Goal: Task Accomplishment & Management: Complete application form

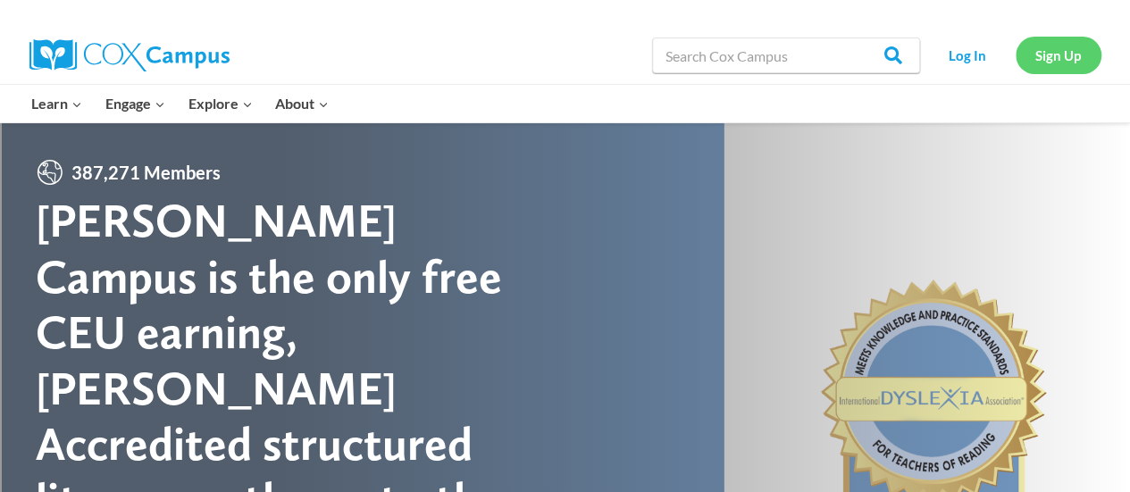
click at [1065, 53] on link "Sign Up" at bounding box center [1059, 55] width 86 height 37
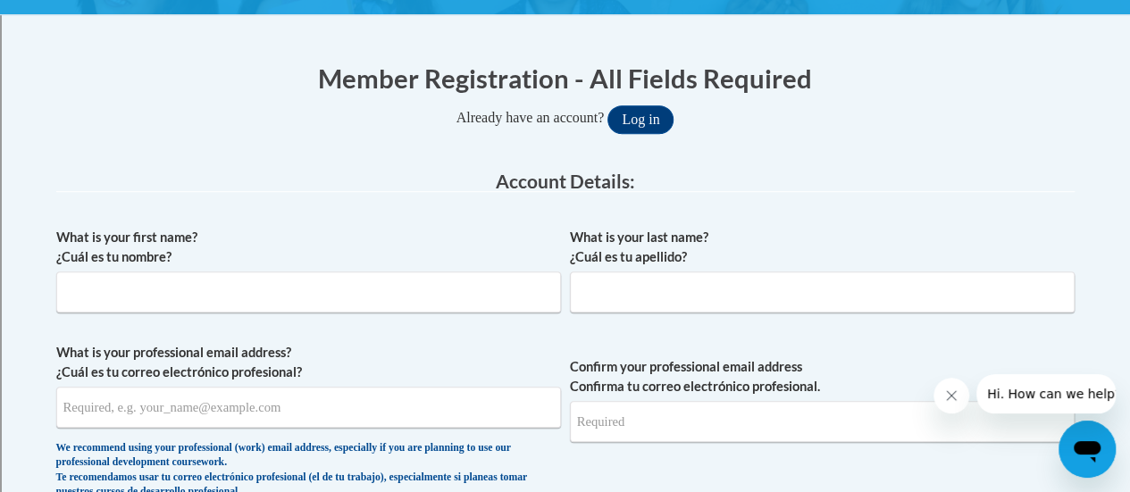
scroll to position [327, 0]
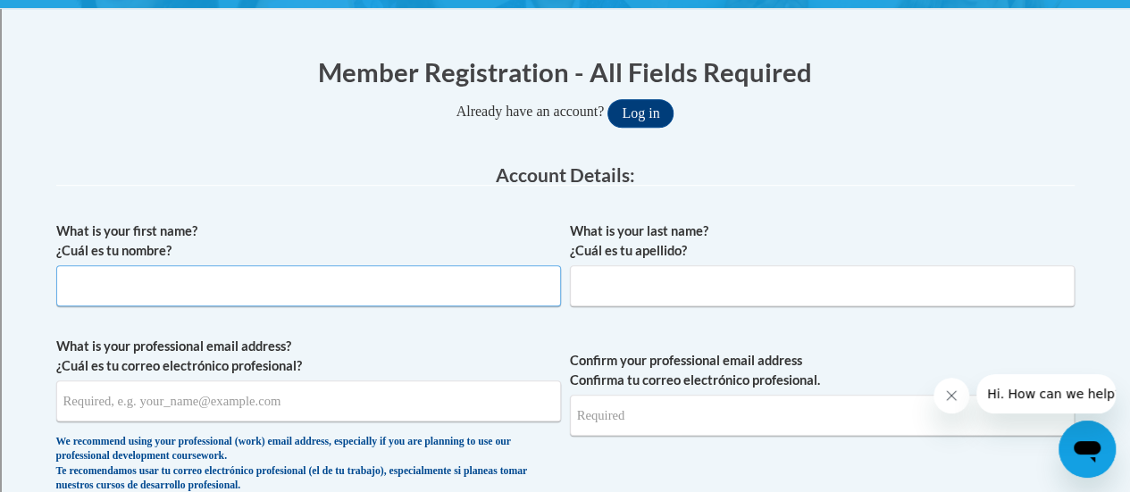
click at [461, 281] on input "What is your first name? ¿Cuál es tu nombre?" at bounding box center [308, 285] width 505 height 41
type input "[PERSON_NAME]"
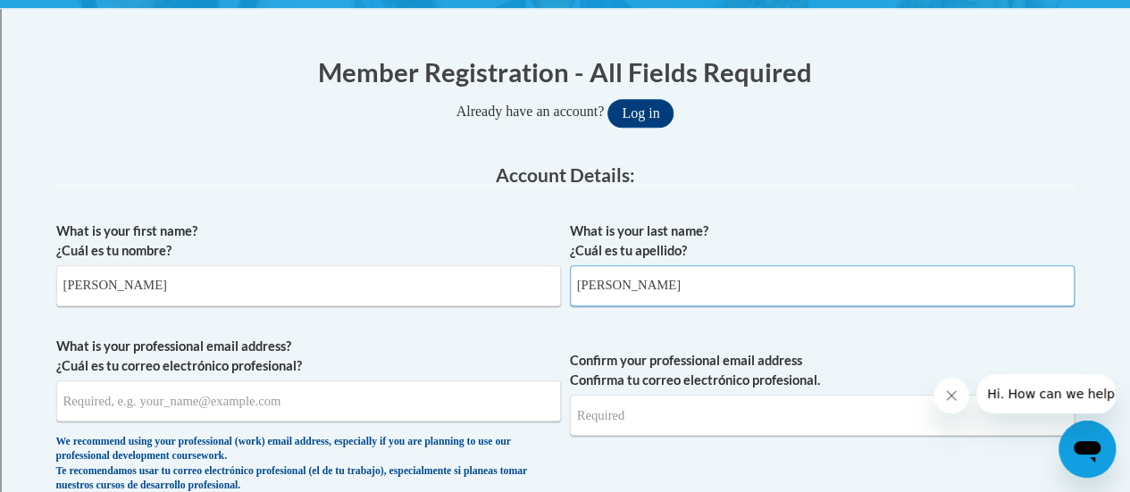
type input "[PERSON_NAME]"
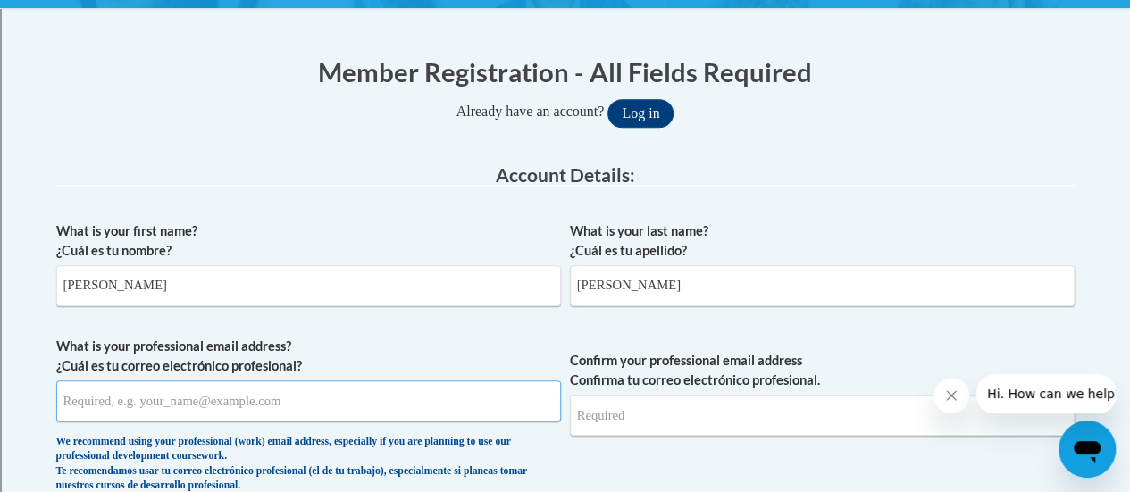
click at [346, 401] on input "What is your professional email address? ¿Cuál es tu correo electrónico profesi…" at bounding box center [308, 401] width 505 height 41
type input "[EMAIL_ADDRESS][DOMAIN_NAME]"
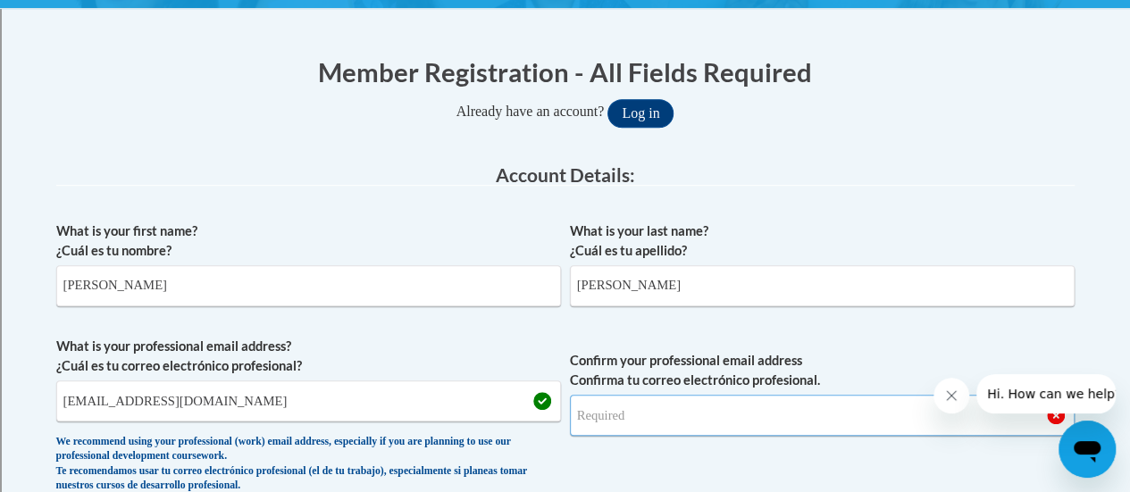
click at [636, 432] on input "Confirm your professional email address Confirma tu correo electrónico profesio…" at bounding box center [822, 415] width 505 height 41
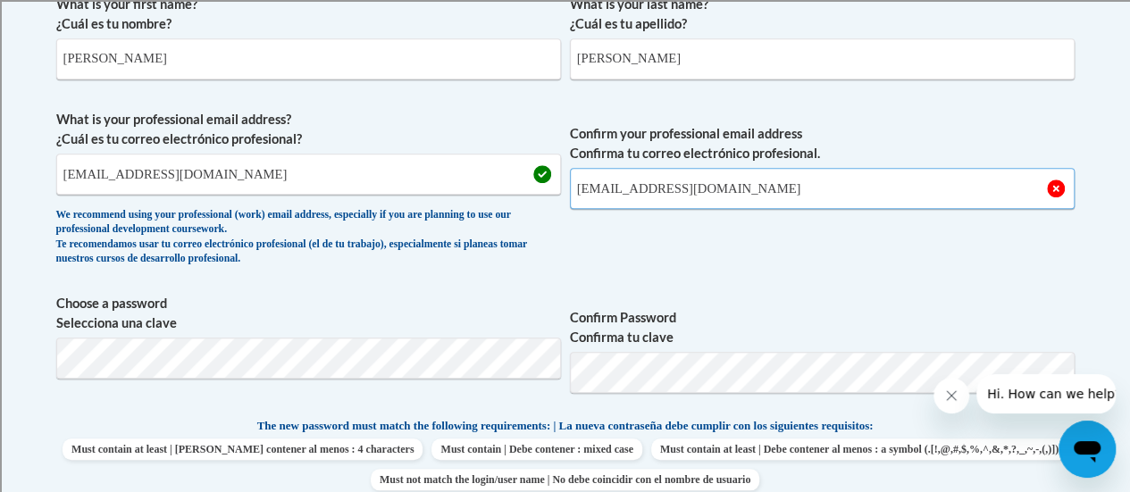
scroll to position [537, 0]
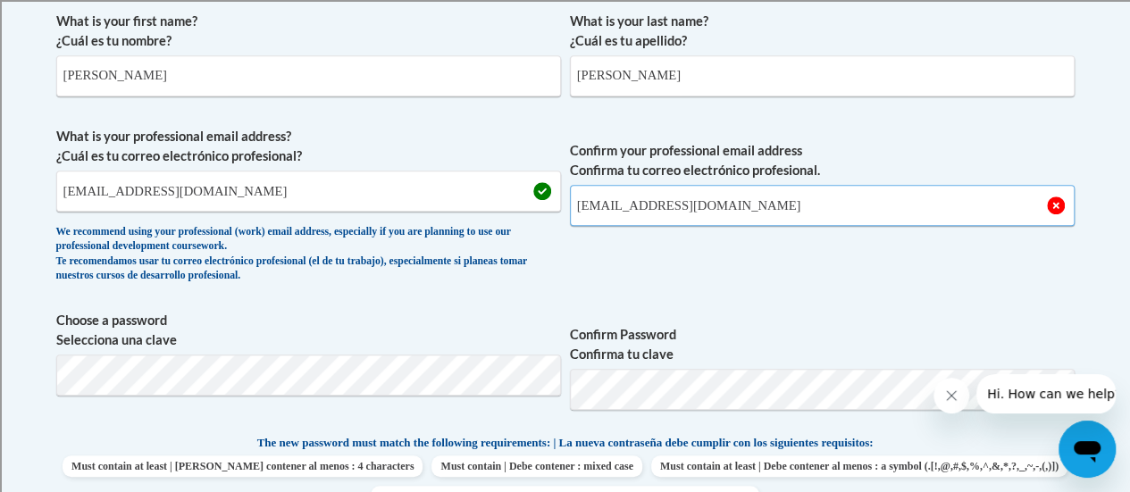
type input "[EMAIL_ADDRESS][DOMAIN_NAME]"
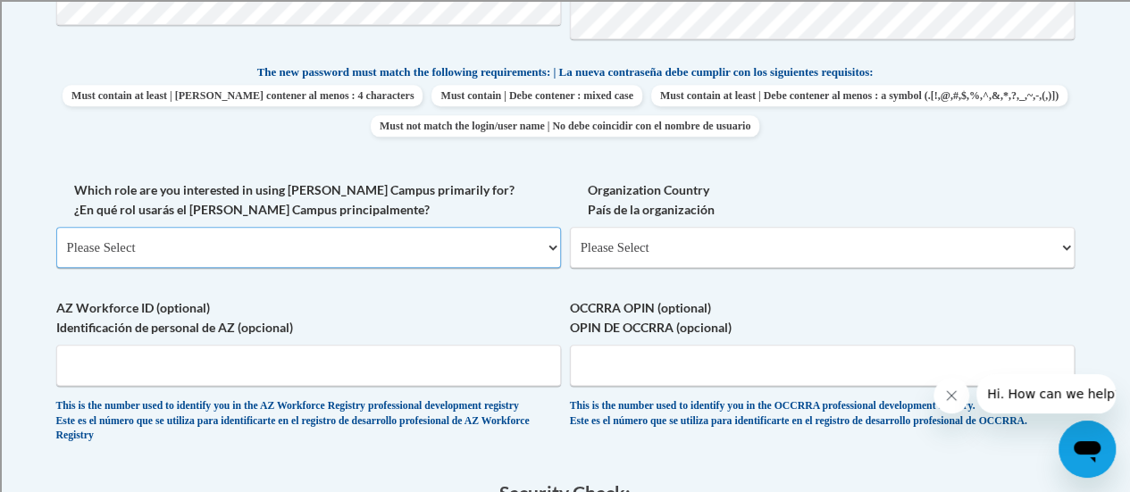
click at [552, 252] on select "Please Select College/University | Colegio/Universidad Community/Nonprofit Part…" at bounding box center [308, 247] width 505 height 41
select select "fbf2d438-af2f-41f8-98f1-81c410e29de3"
click at [56, 227] on select "Please Select College/University | Colegio/Universidad Community/Nonprofit Part…" at bounding box center [308, 247] width 505 height 41
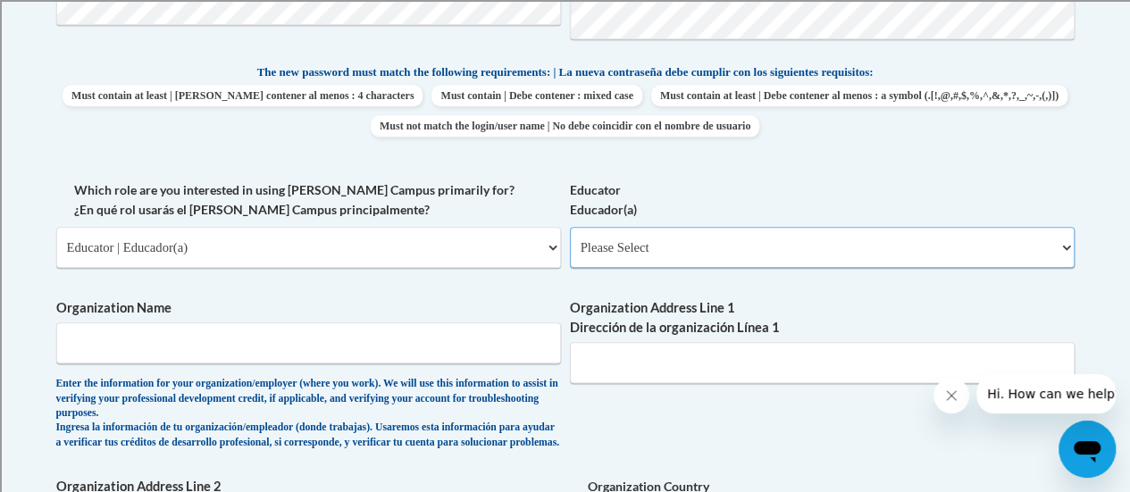
click at [742, 239] on select "Please Select Early Learning/Daycare Teacher/Family Home Care Provider | Maestr…" at bounding box center [822, 247] width 505 height 41
select select "8e40623d-54d0-45cd-9f92-5df65cd3f8cf"
click at [570, 227] on select "Please Select Early Learning/Daycare Teacher/Family Home Care Provider | Maestr…" at bounding box center [822, 247] width 505 height 41
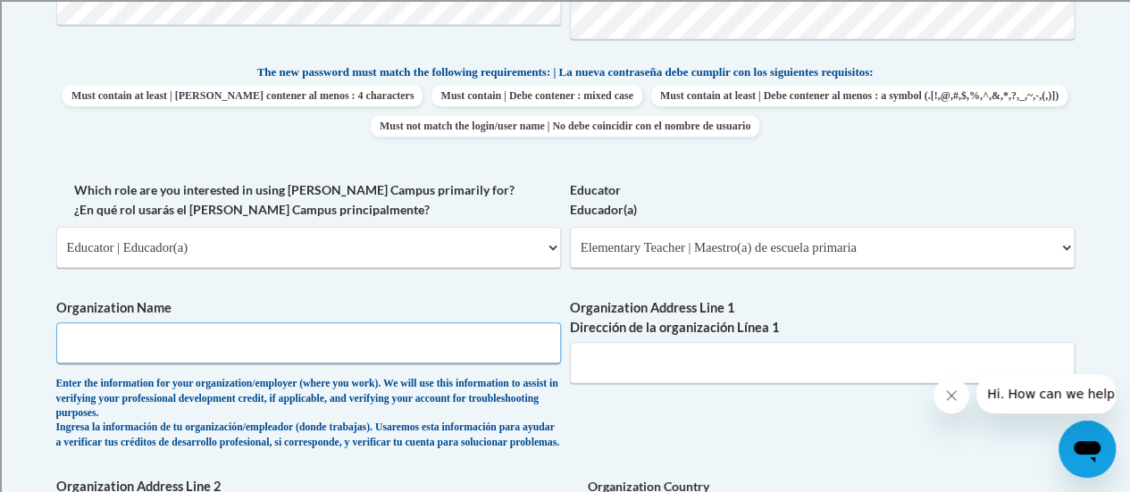
click at [374, 346] on input "Organization Name" at bounding box center [308, 343] width 505 height 41
type input "N"
type input "School District of [GEOGRAPHIC_DATA]"
click at [625, 371] on input "Organization Address Line 1 Dirección de la organización Línea 1" at bounding box center [822, 362] width 505 height 41
drag, startPoint x: 348, startPoint y: 348, endPoint x: 7, endPoint y: 339, distance: 340.5
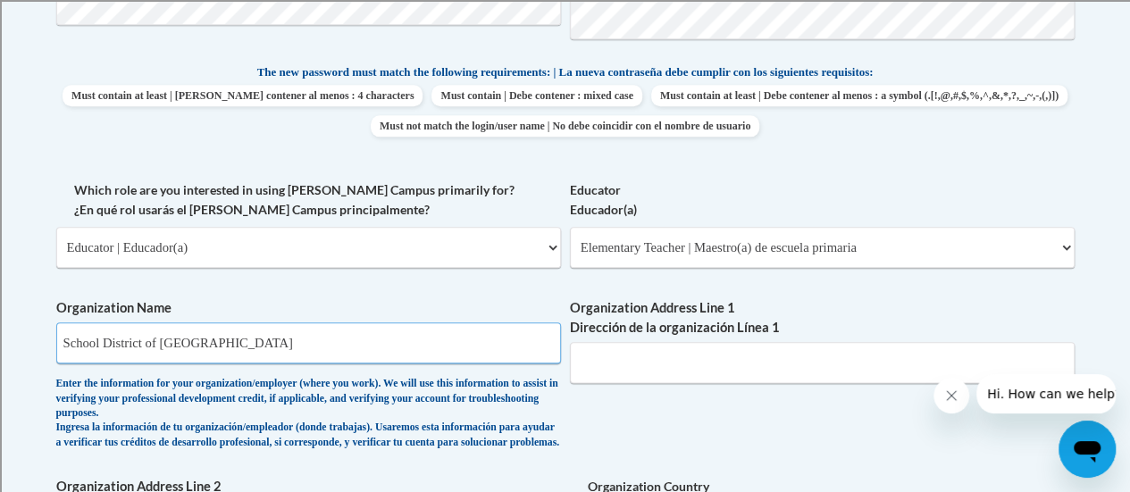
click at [7, 339] on body "This site uses cookies to help improve your learning experience. By continuing …" at bounding box center [565, 407] width 1130 height 2631
type input "[PERSON_NAME][GEOGRAPHIC_DATA]"
click at [625, 357] on input "Organization Address Line 1 Dirección de la organización Línea 1" at bounding box center [822, 362] width 505 height 41
click at [665, 374] on input "Organization Address Line 1 Dirección de la organización Línea 1" at bounding box center [822, 362] width 505 height 41
paste input "[STREET_ADDRESS][PERSON_NAME]"
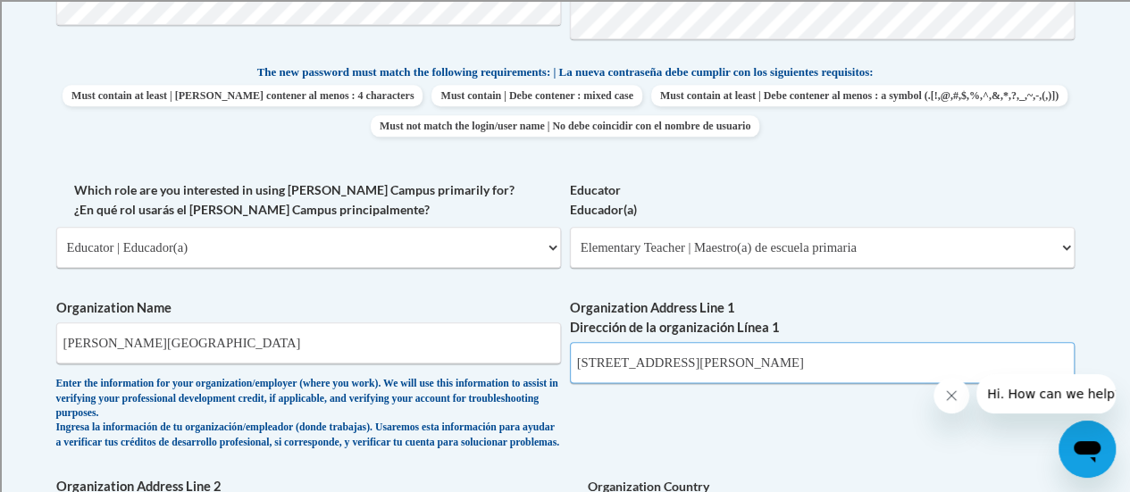
type input "[STREET_ADDRESS][PERSON_NAME]"
click at [868, 426] on div "What is your first name? ¿Cuál es tu nombre? [PERSON_NAME] What is your last na…" at bounding box center [565, 195] width 1019 height 1127
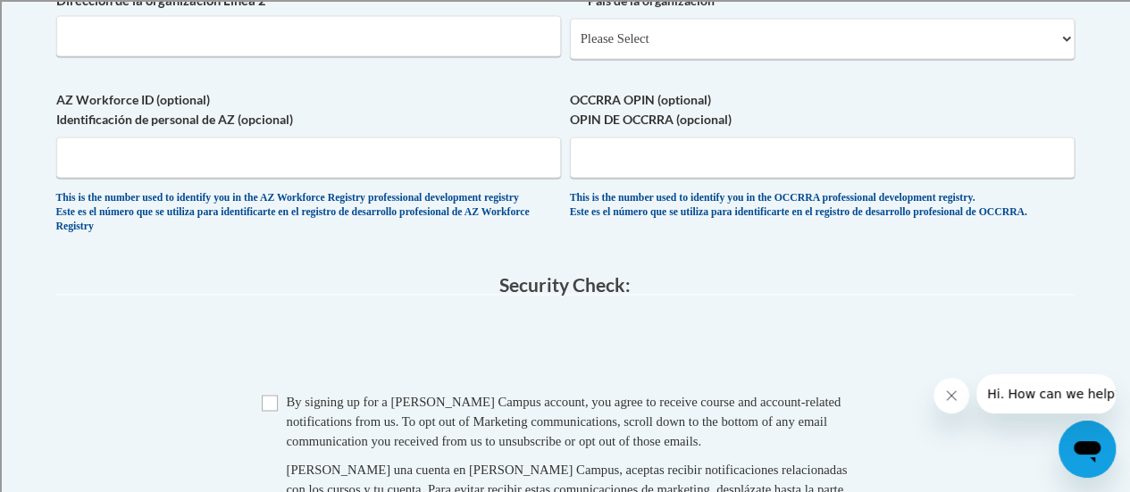
scroll to position [1453, 0]
